Goal: Use online tool/utility: Utilize a website feature to perform a specific function

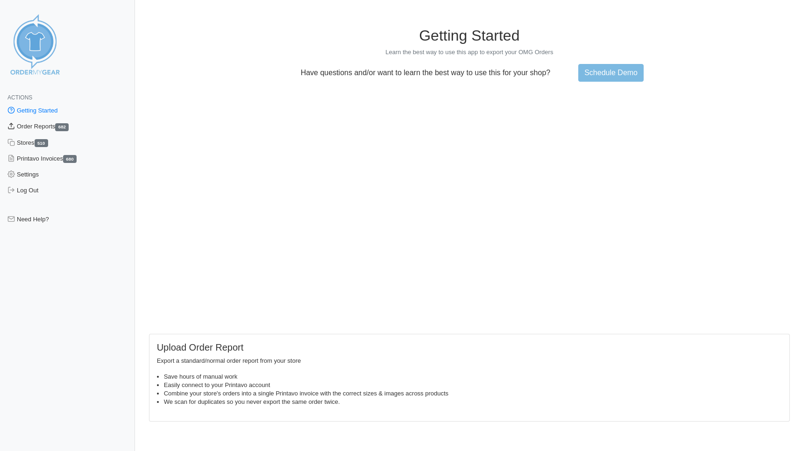
click at [47, 127] on link "Order Reports 682" at bounding box center [67, 127] width 135 height 16
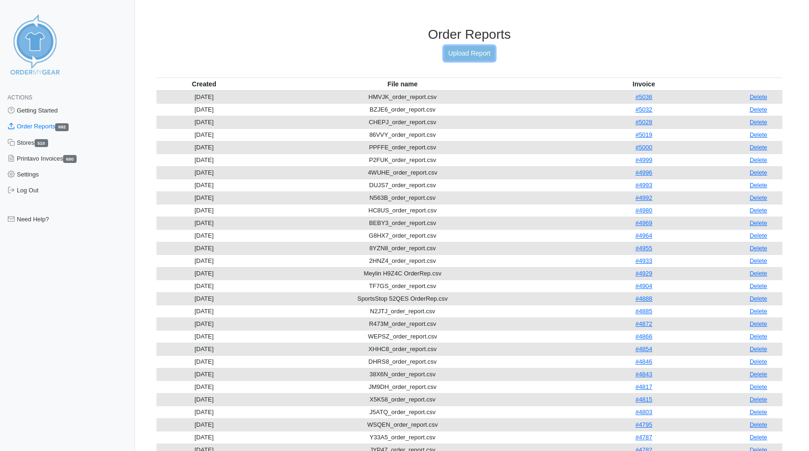
click at [460, 54] on link "Upload Report" at bounding box center [469, 53] width 50 height 14
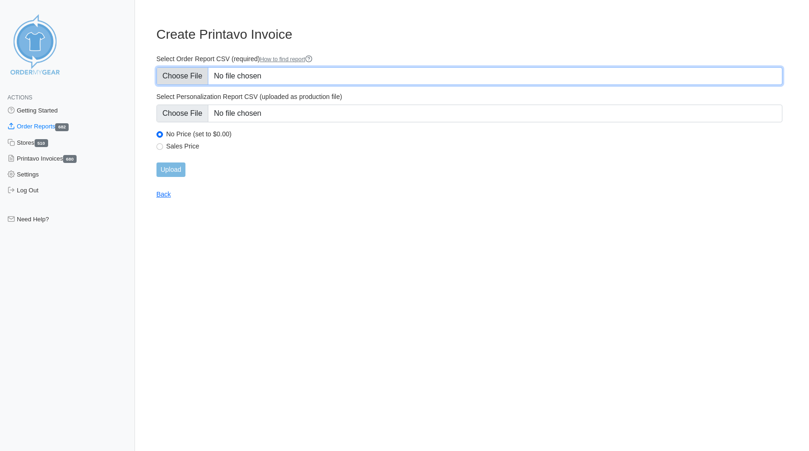
click at [182, 80] on input "Select Order Report CSV (required) How to find report" at bounding box center [469, 76] width 626 height 18
type input "C:\fakepath\CDST6_order_report.csv"
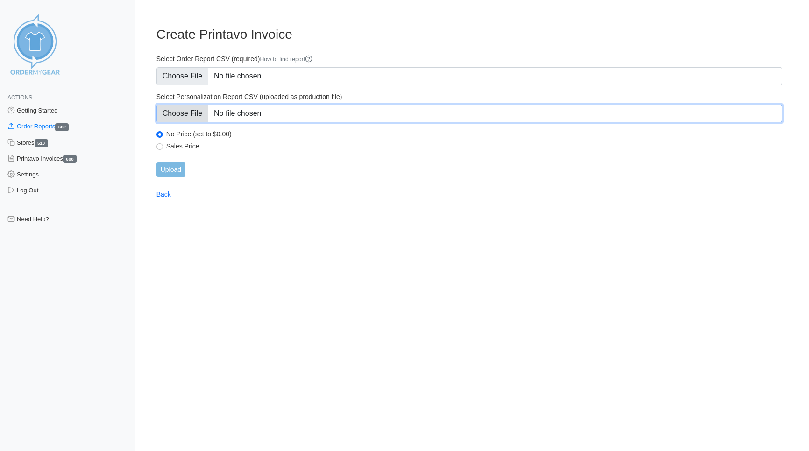
click at [180, 116] on input "Select Personalization Report CSV (uploaded as production file)" at bounding box center [469, 114] width 626 height 18
type input "C:\fakepath\CDST6_personalization_report.csv"
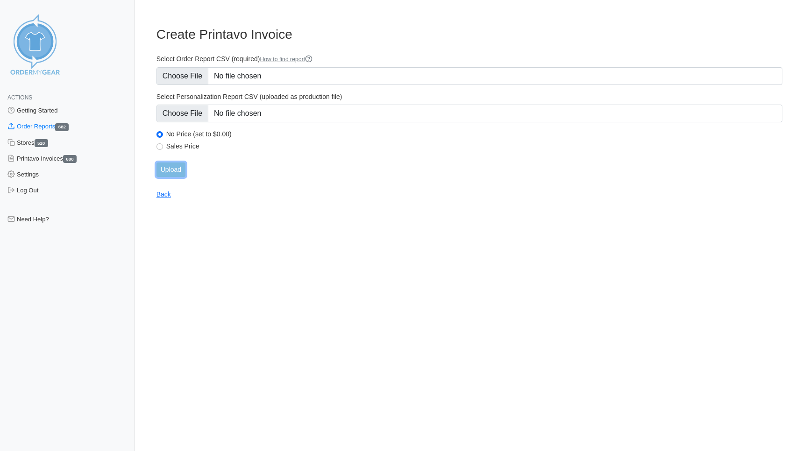
click at [177, 167] on input "Upload" at bounding box center [170, 170] width 29 height 14
